Goal: Find specific page/section

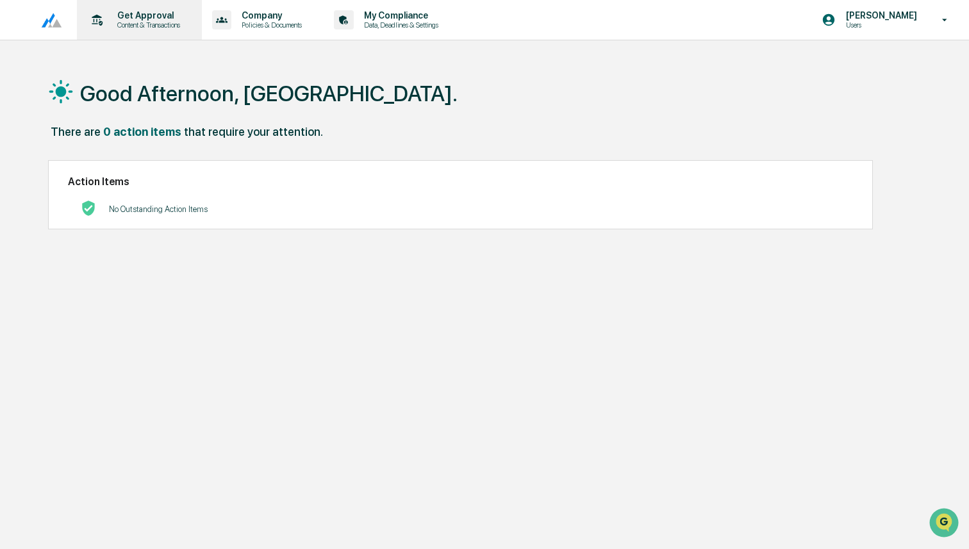
click at [154, 21] on p "Content & Transactions" at bounding box center [146, 24] width 79 height 9
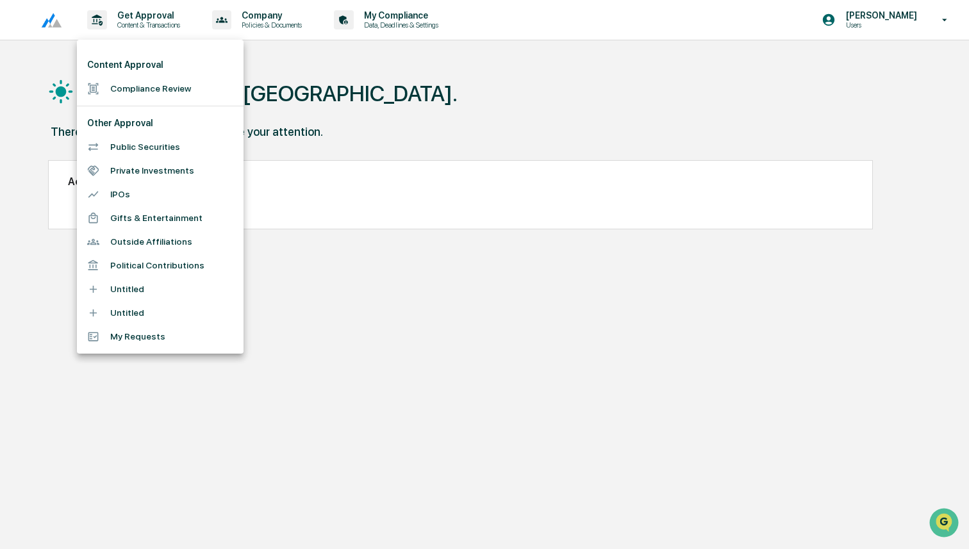
click at [156, 81] on li "Compliance Review" at bounding box center [160, 89] width 167 height 24
